Goal: Book appointment/travel/reservation

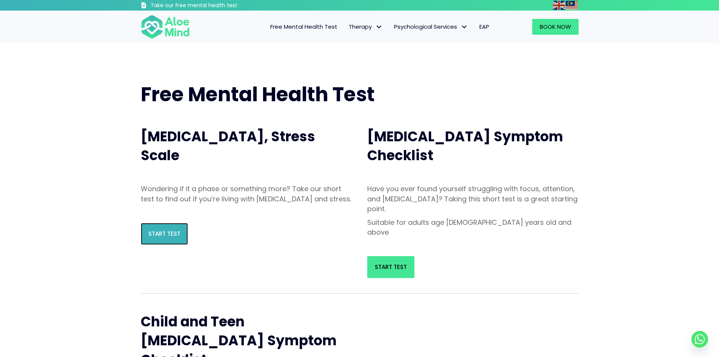
click at [173, 237] on span "Start Test" at bounding box center [164, 233] width 32 height 8
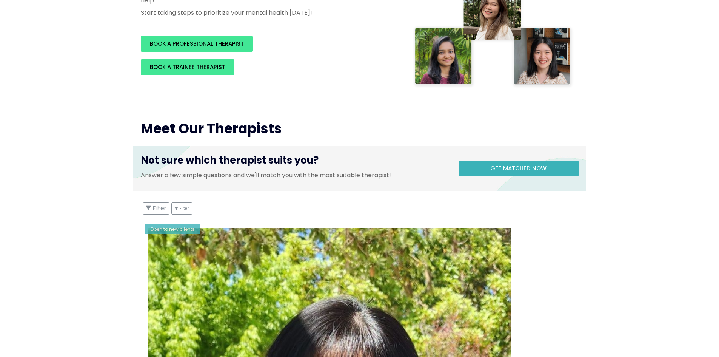
scroll to position [227, 0]
click at [502, 171] on span "Get matched now" at bounding box center [518, 168] width 56 height 8
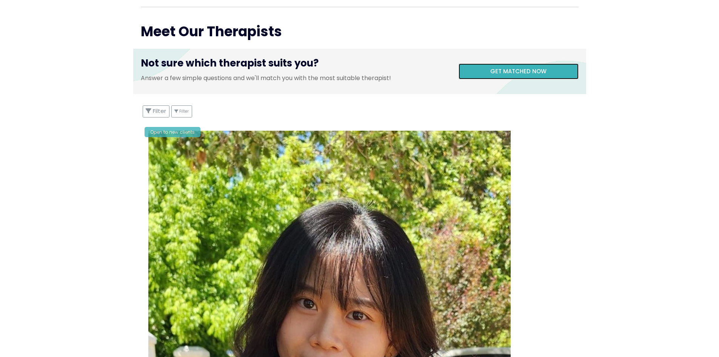
scroll to position [340, 0]
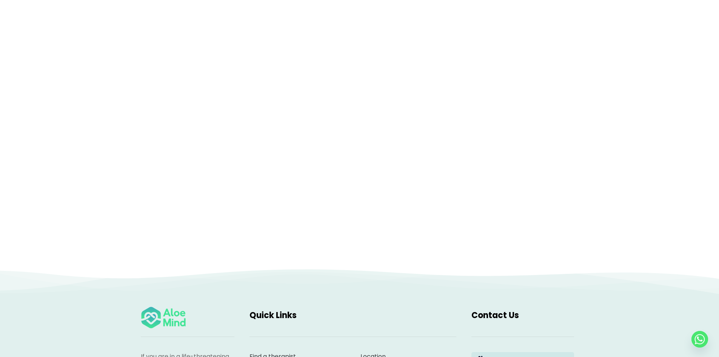
scroll to position [77, 0]
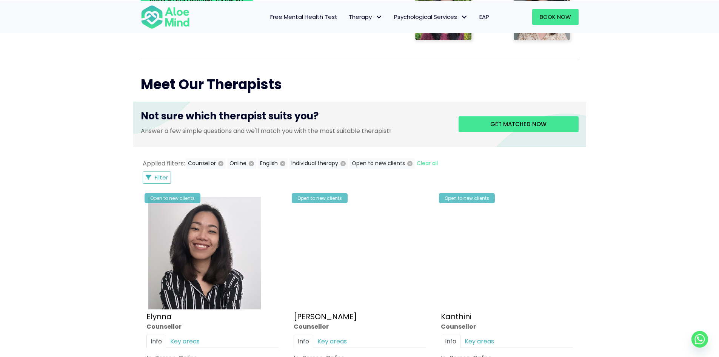
scroll to position [301, 0]
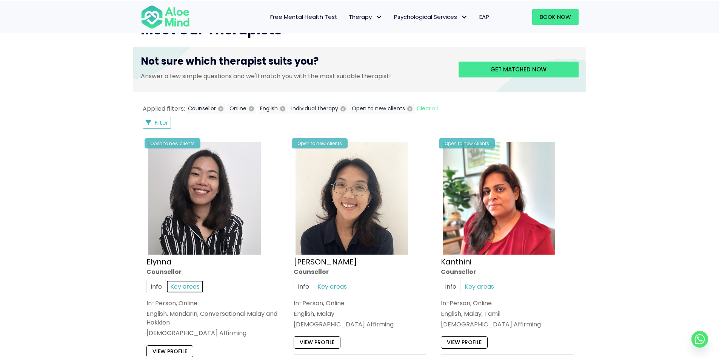
click at [192, 280] on link "Key areas" at bounding box center [185, 286] width 38 height 13
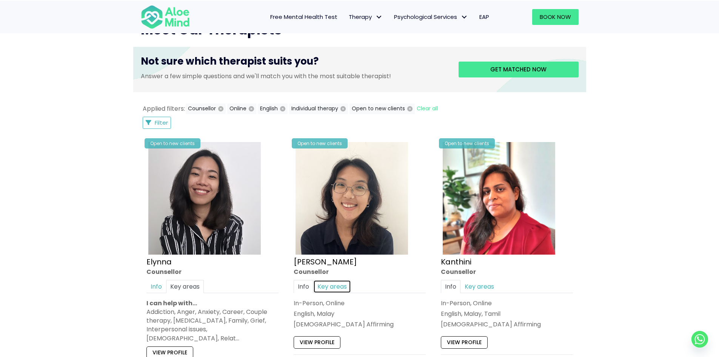
click at [340, 280] on link "Key areas" at bounding box center [332, 286] width 38 height 13
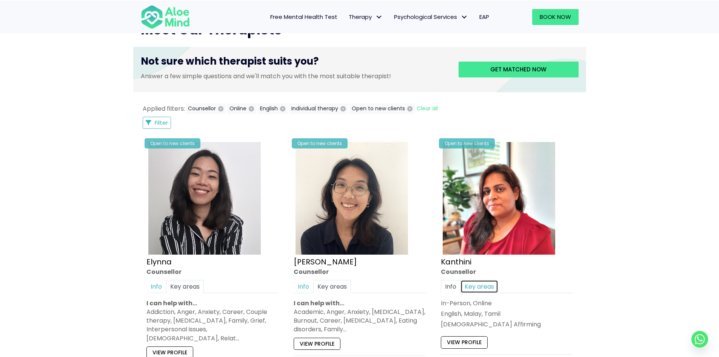
click at [480, 280] on link "Key areas" at bounding box center [479, 286] width 38 height 13
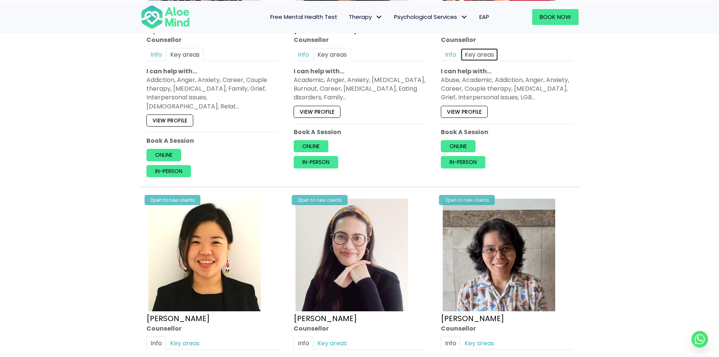
scroll to position [566, 0]
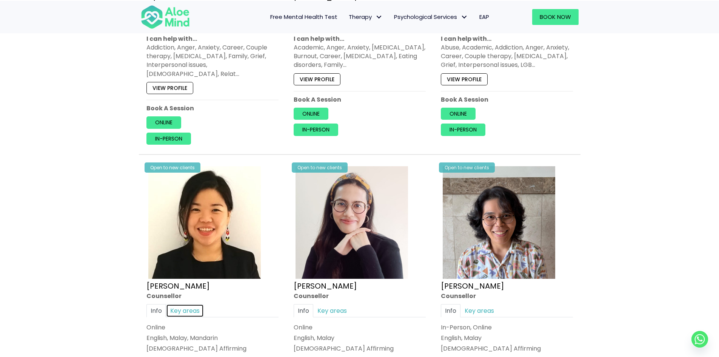
click at [180, 304] on link "Key areas" at bounding box center [185, 310] width 38 height 13
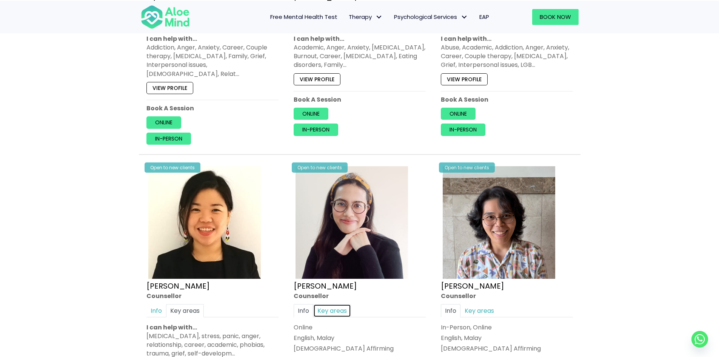
click at [328, 304] on link "Key areas" at bounding box center [332, 310] width 38 height 13
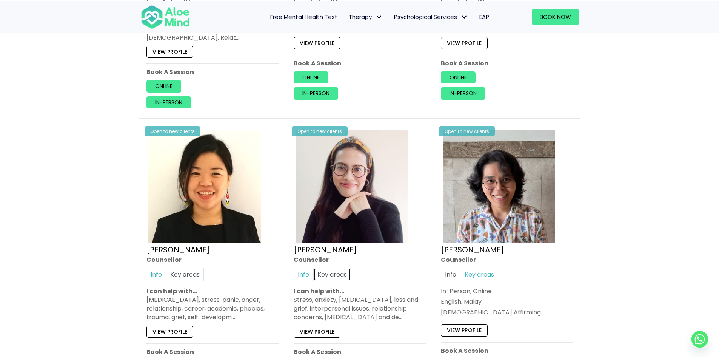
scroll to position [603, 0]
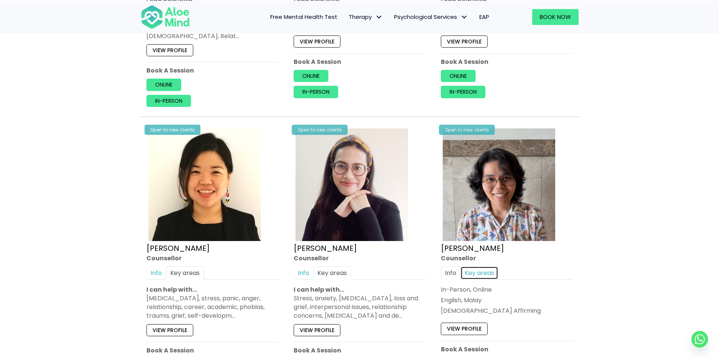
click at [472, 266] on link "Key areas" at bounding box center [479, 272] width 38 height 13
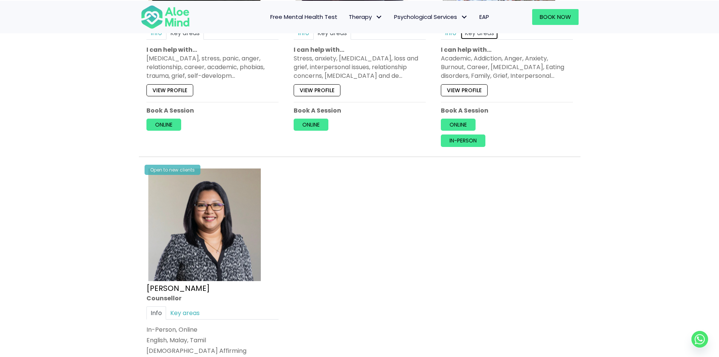
scroll to position [867, 0]
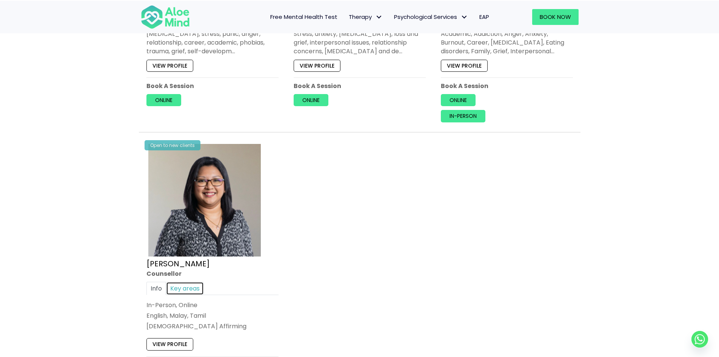
click at [186, 281] on link "Key areas" at bounding box center [185, 287] width 38 height 13
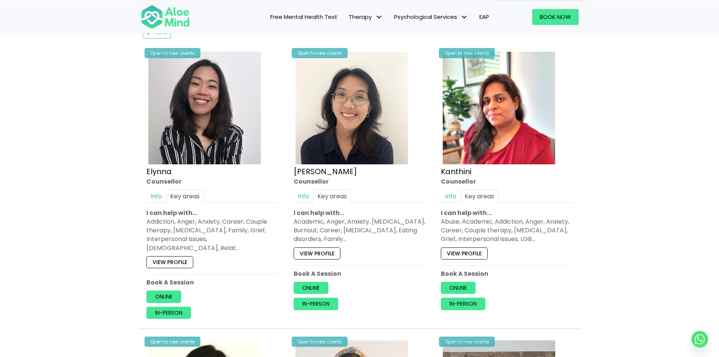
scroll to position [377, 0]
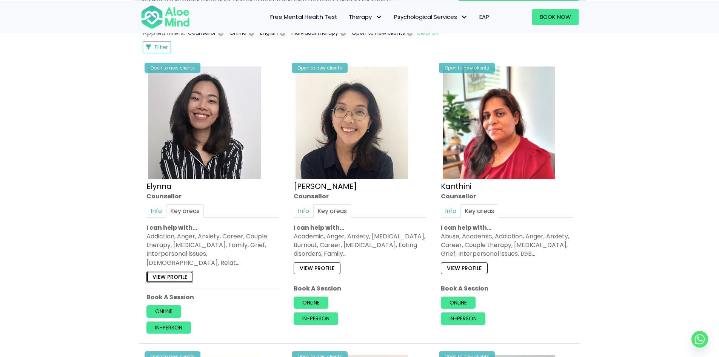
click at [171, 271] on link "View profile" at bounding box center [169, 277] width 47 height 12
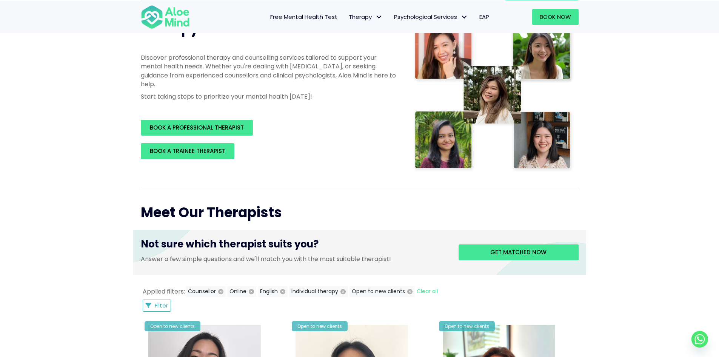
scroll to position [113, 0]
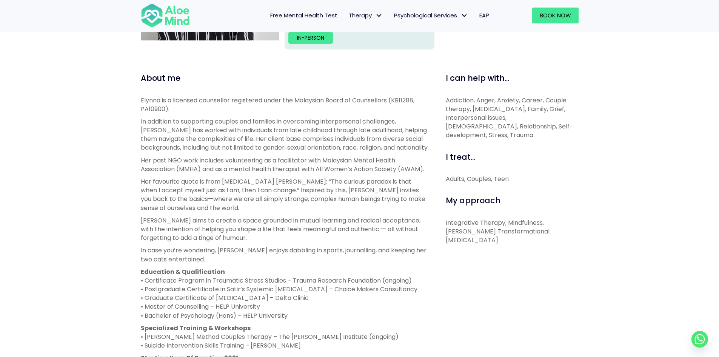
scroll to position [189, 0]
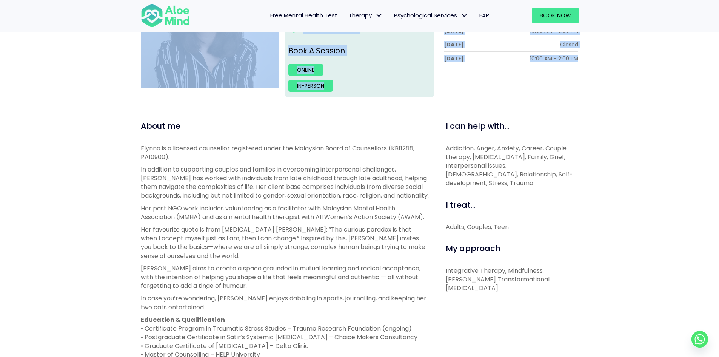
drag, startPoint x: 14, startPoint y: 105, endPoint x: 20, endPoint y: 74, distance: 31.7
click at [20, 74] on div "Elynna Open to new clients Elynna Counsellor English, Mandarin, Conversational …" at bounding box center [359, 248] width 719 height 646
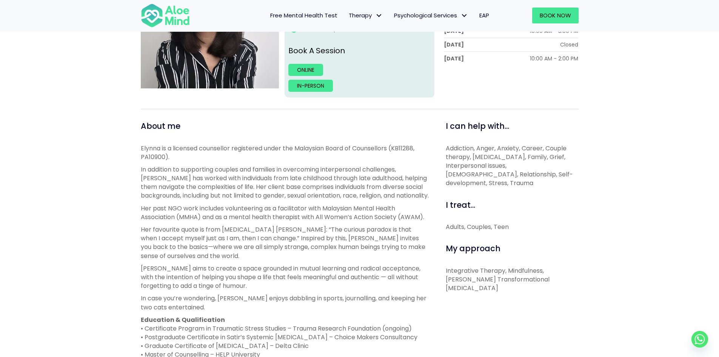
drag, startPoint x: 455, startPoint y: 322, endPoint x: 351, endPoint y: 346, distance: 106.5
click at [455, 322] on div "I can help with... Addiction, Anger, Anxiety, Career, Couple therapy, [MEDICAL_…" at bounding box center [509, 326] width 150 height 412
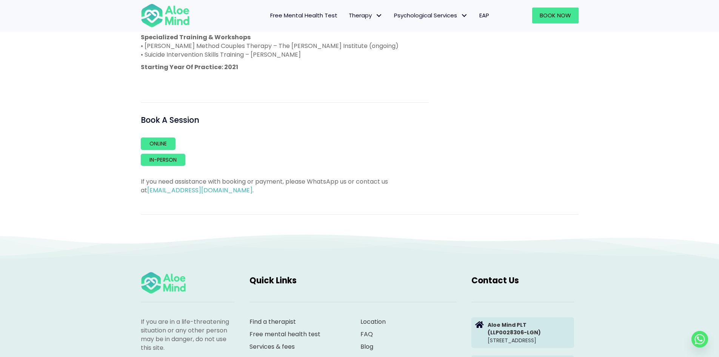
scroll to position [491, 0]
